Goal: Book appointment/travel/reservation

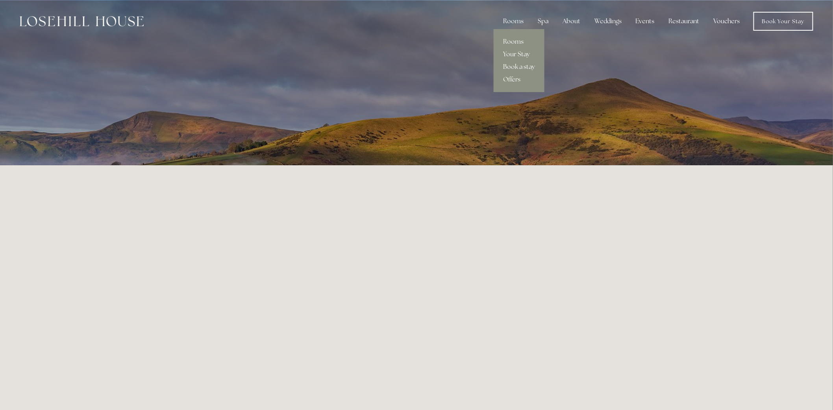
click at [517, 22] on div "Rooms" at bounding box center [513, 21] width 33 height 16
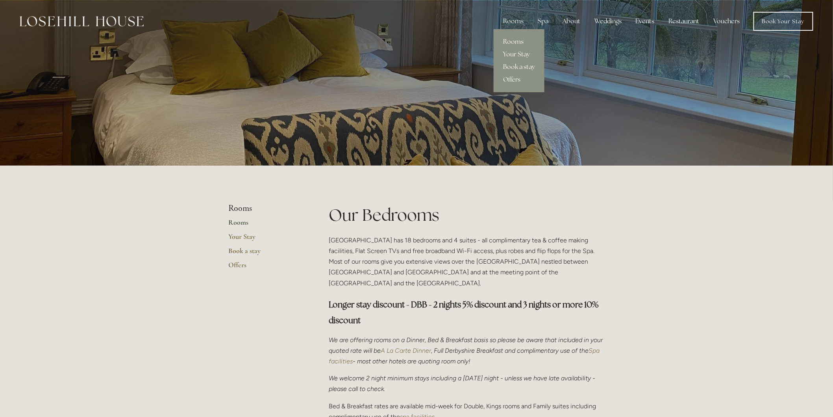
click at [514, 22] on div "Rooms" at bounding box center [513, 21] width 33 height 16
click at [517, 65] on link "Book a stay" at bounding box center [519, 67] width 51 height 13
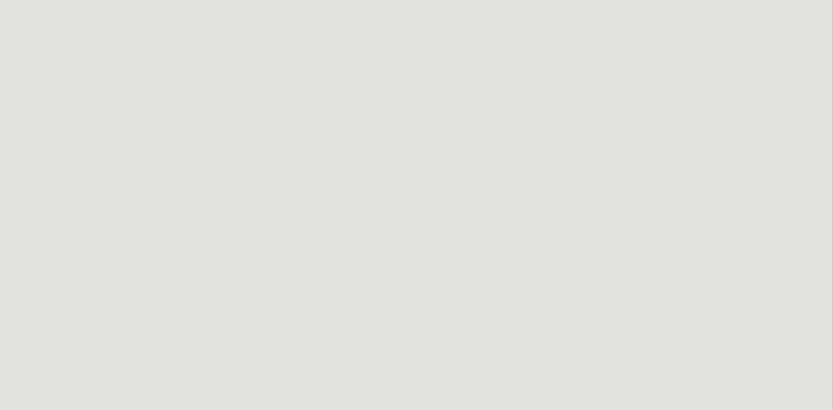
scroll to position [831, 0]
